Goal: Task Accomplishment & Management: Manage account settings

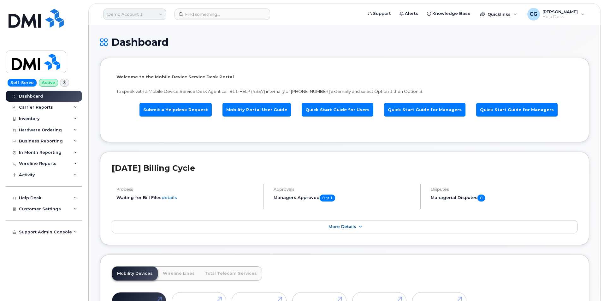
click at [128, 12] on link "Demo Account 1" at bounding box center [134, 14] width 63 height 11
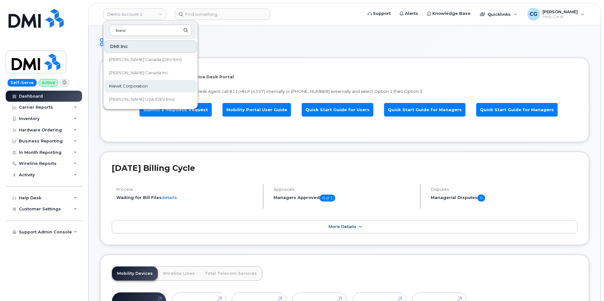
type input "kiew"
click at [130, 85] on span "Kiewit Corporation" at bounding box center [128, 86] width 38 height 6
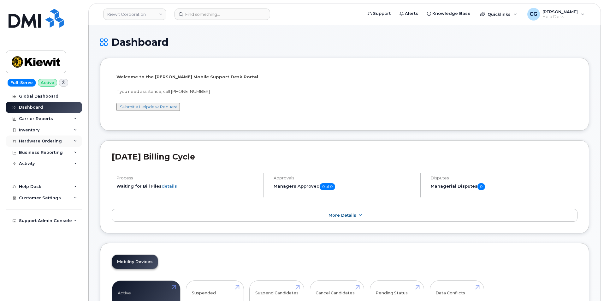
click at [29, 140] on div "Hardware Ordering" at bounding box center [40, 141] width 43 height 5
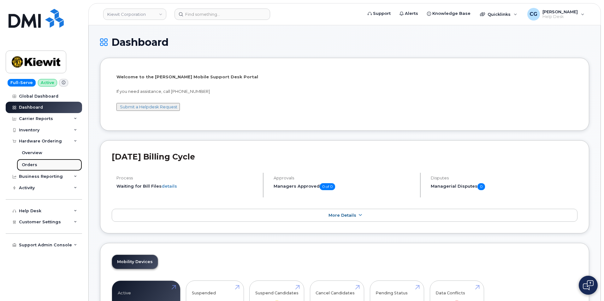
click at [29, 162] on div "Orders" at bounding box center [29, 165] width 15 height 6
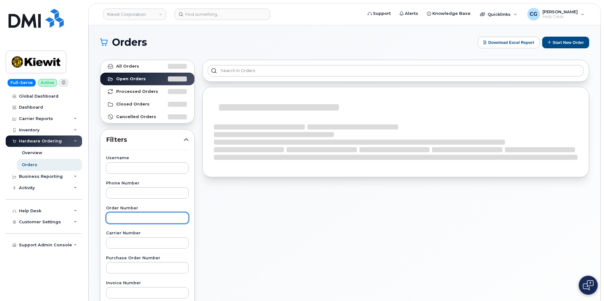
click at [128, 214] on input "text" at bounding box center [147, 217] width 83 height 11
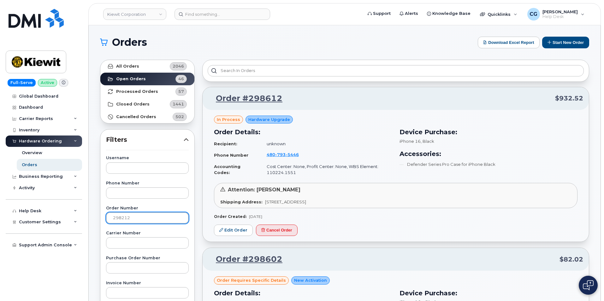
type input "298212"
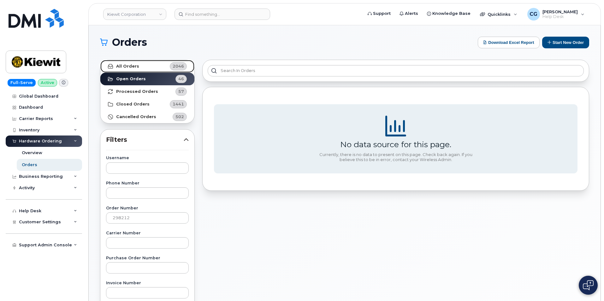
click at [125, 66] on strong "All Orders" at bounding box center [127, 66] width 23 height 5
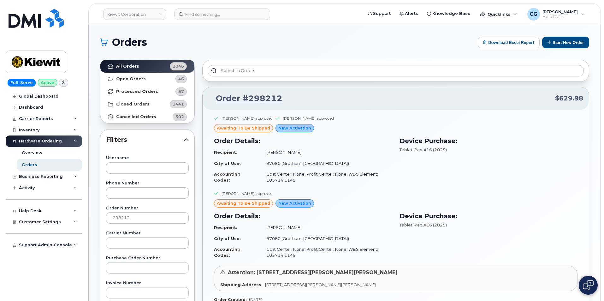
click at [235, 32] on div "Orders Download Excel Report Start New Order All Orders 2046 Open Orders 46 Pro…" at bounding box center [345, 265] width 512 height 481
drag, startPoint x: 561, startPoint y: 11, endPoint x: 560, endPoint y: 18, distance: 7.0
click at [561, 11] on span "[PERSON_NAME]" at bounding box center [559, 11] width 35 height 5
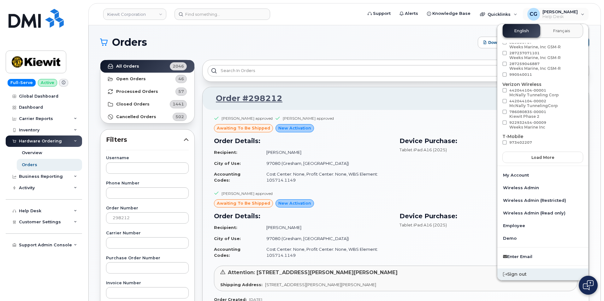
scroll to position [17, 0]
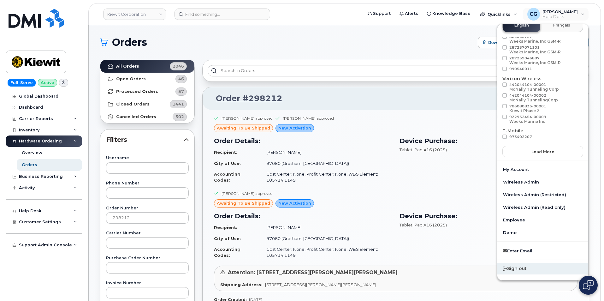
click at [516, 267] on div "Sign out" at bounding box center [542, 269] width 91 height 12
